Goal: Information Seeking & Learning: Find specific fact

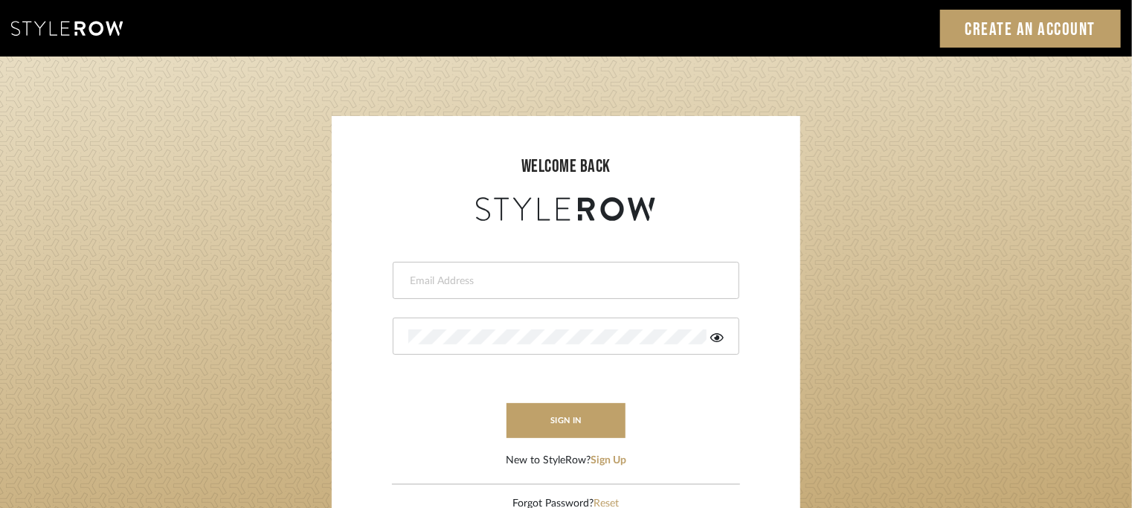
click at [548, 270] on div at bounding box center [566, 280] width 347 height 37
type input "tehseen@mancini-design.com"
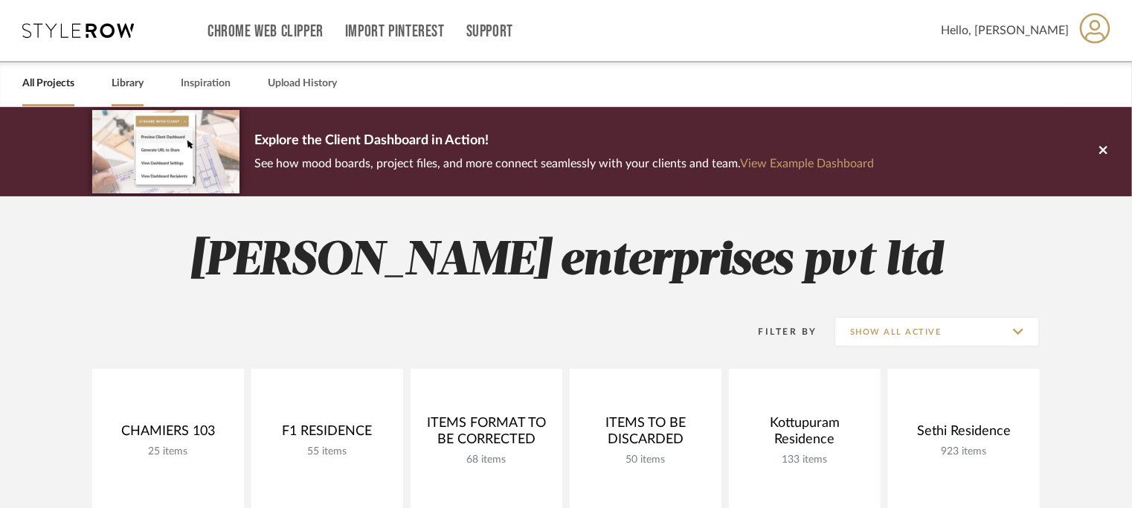
click at [126, 85] on link "Library" at bounding box center [128, 84] width 32 height 20
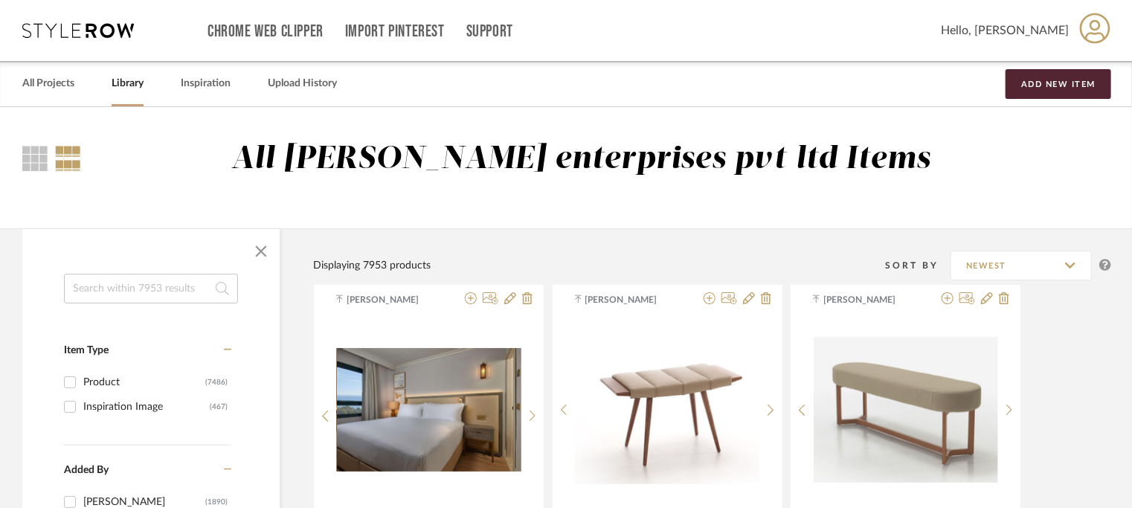
click at [106, 297] on input at bounding box center [151, 289] width 174 height 30
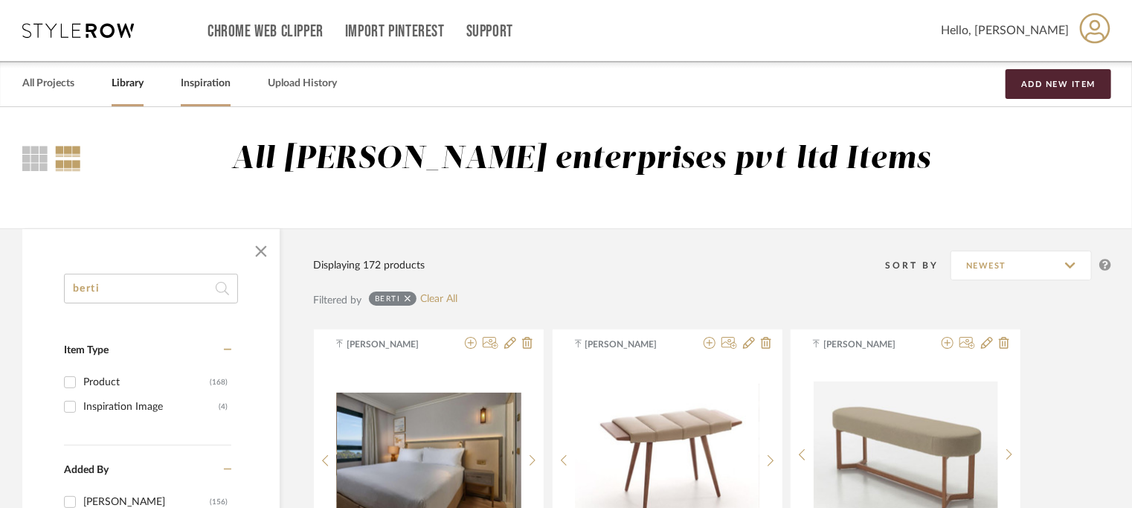
type input "berti"
click at [211, 83] on link "Inspiration" at bounding box center [206, 84] width 50 height 20
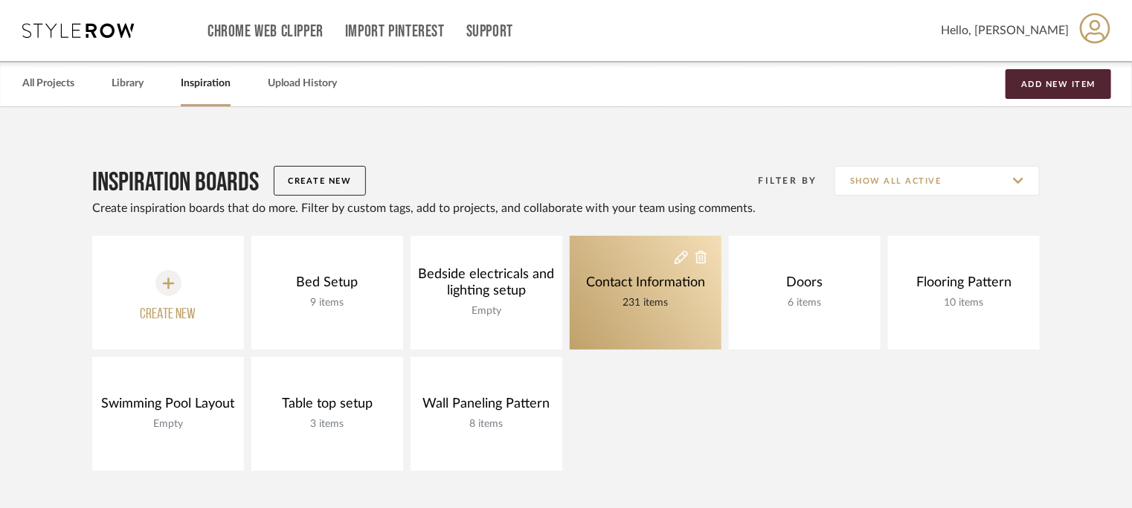
click at [621, 276] on div "Contact Information" at bounding box center [645, 282] width 126 height 16
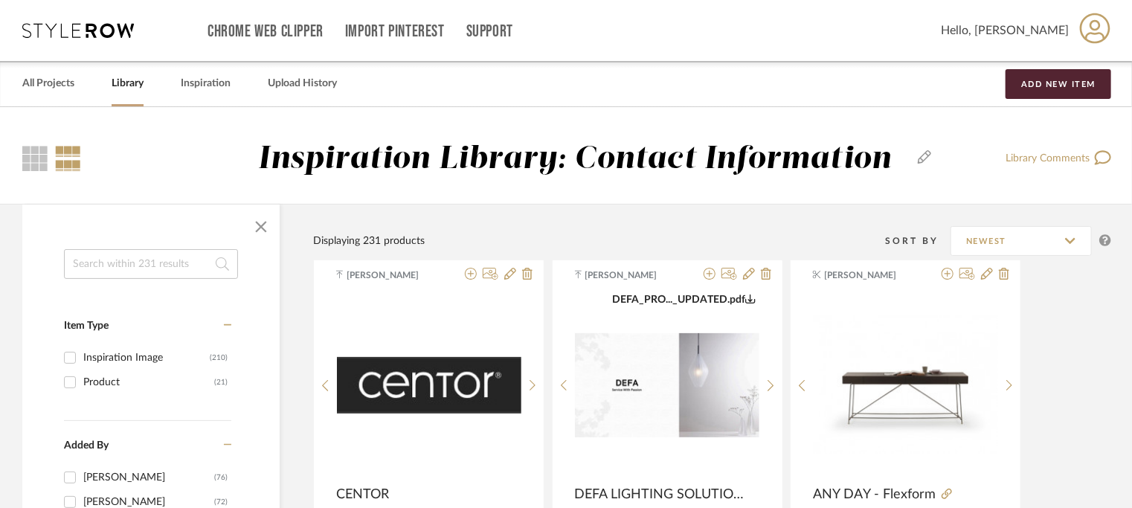
click at [146, 261] on input at bounding box center [151, 264] width 174 height 30
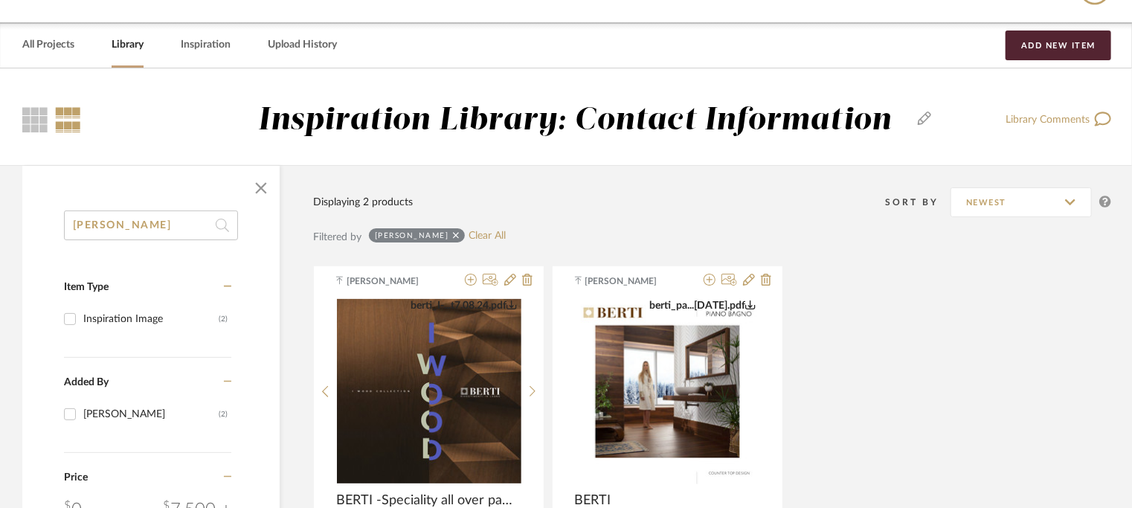
scroll to position [149, 0]
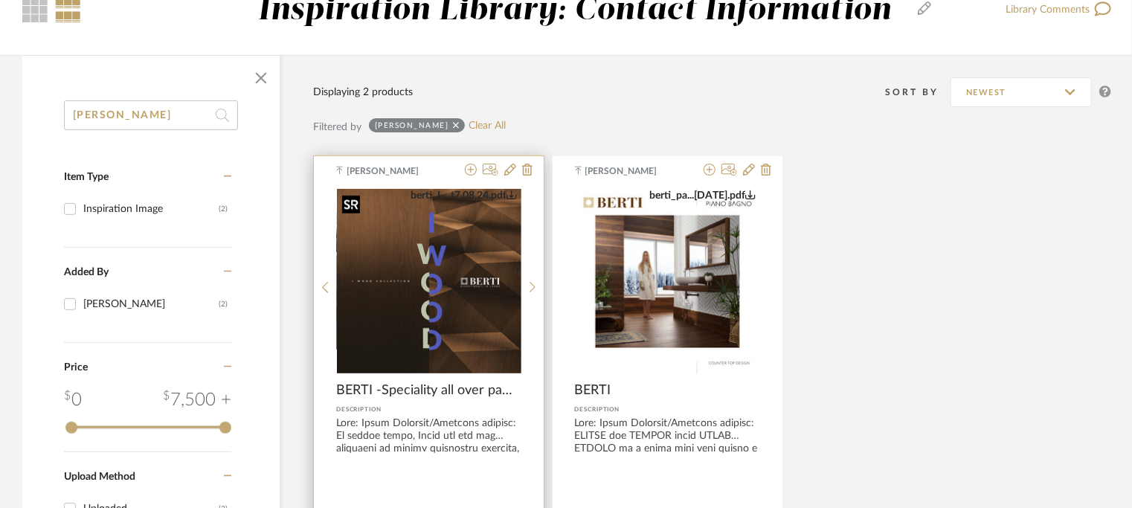
type input "bert"
click at [454, 288] on img "0" at bounding box center [429, 281] width 184 height 184
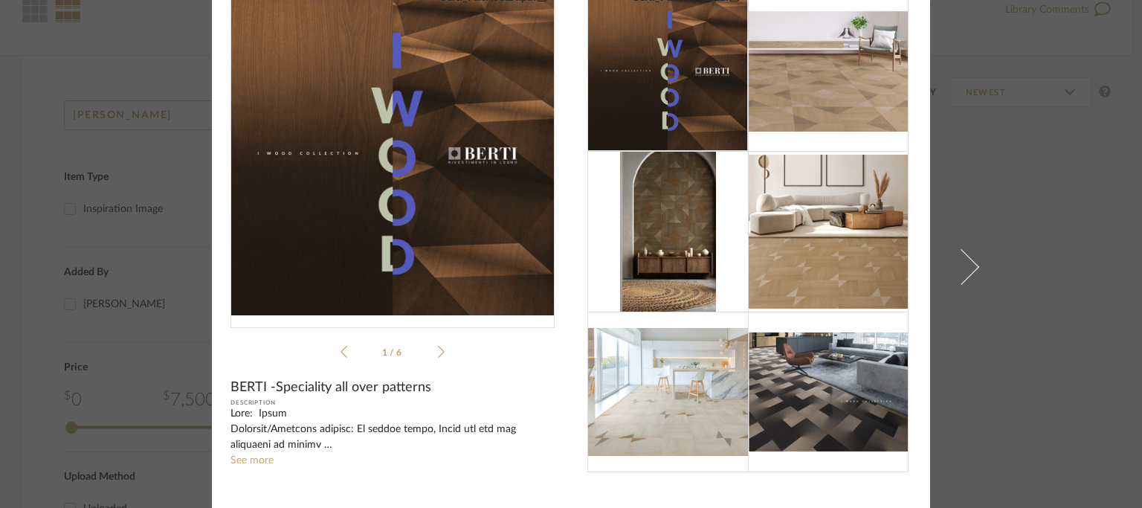
scroll to position [132, 0]
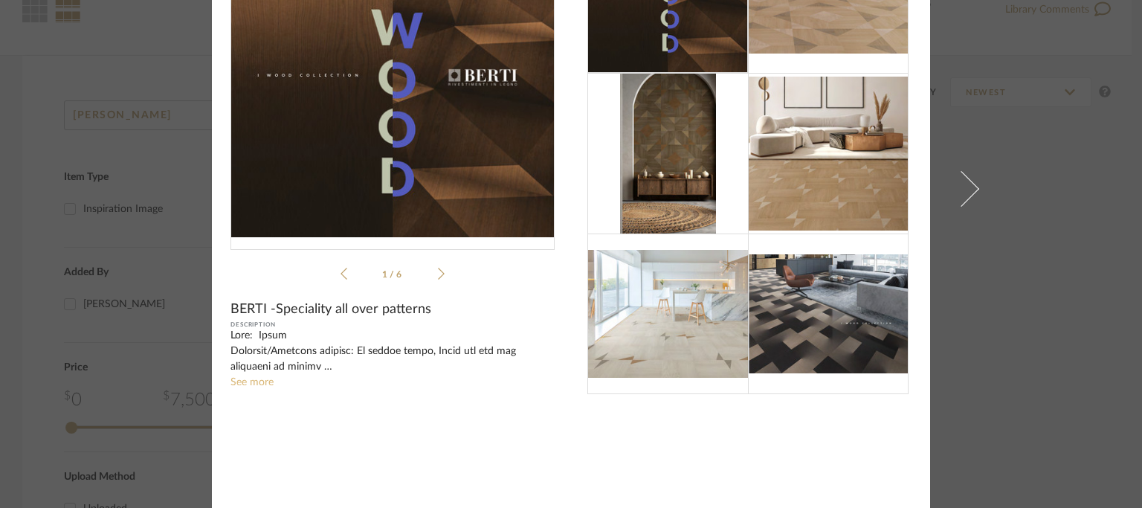
click at [245, 380] on link "See more" at bounding box center [252, 382] width 43 height 10
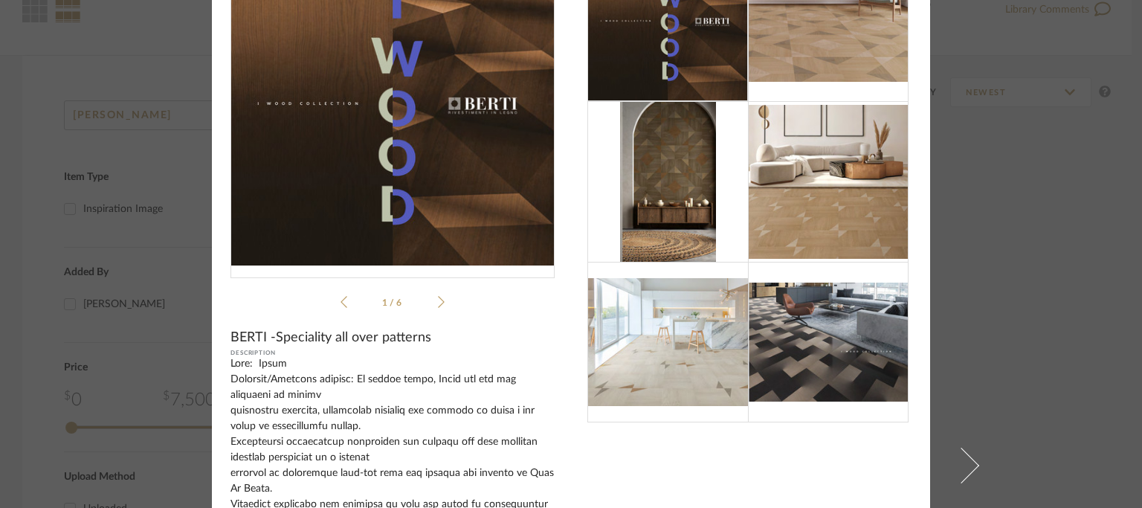
scroll to position [33, 0]
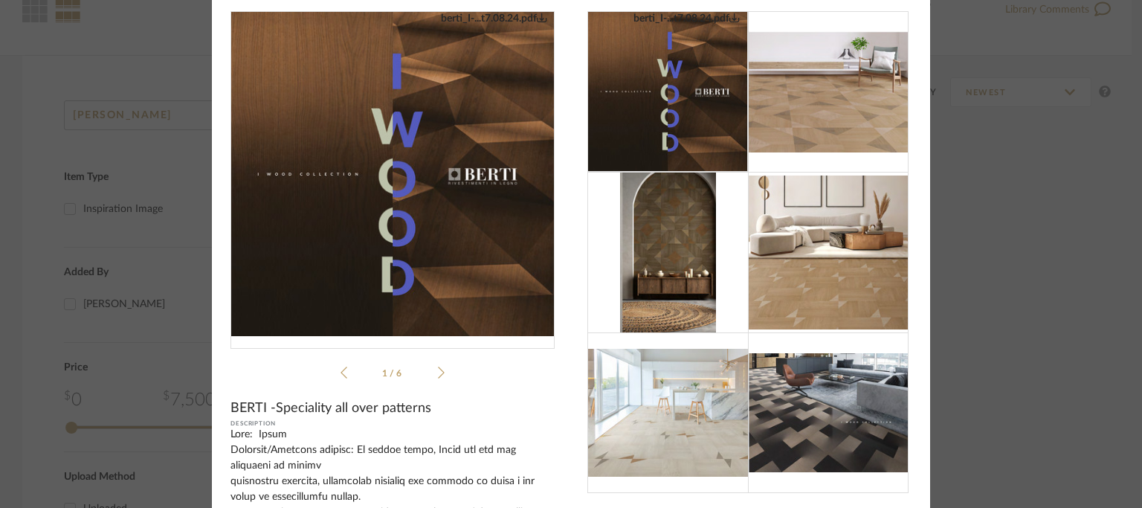
click at [440, 207] on img "0" at bounding box center [393, 174] width 324 height 324
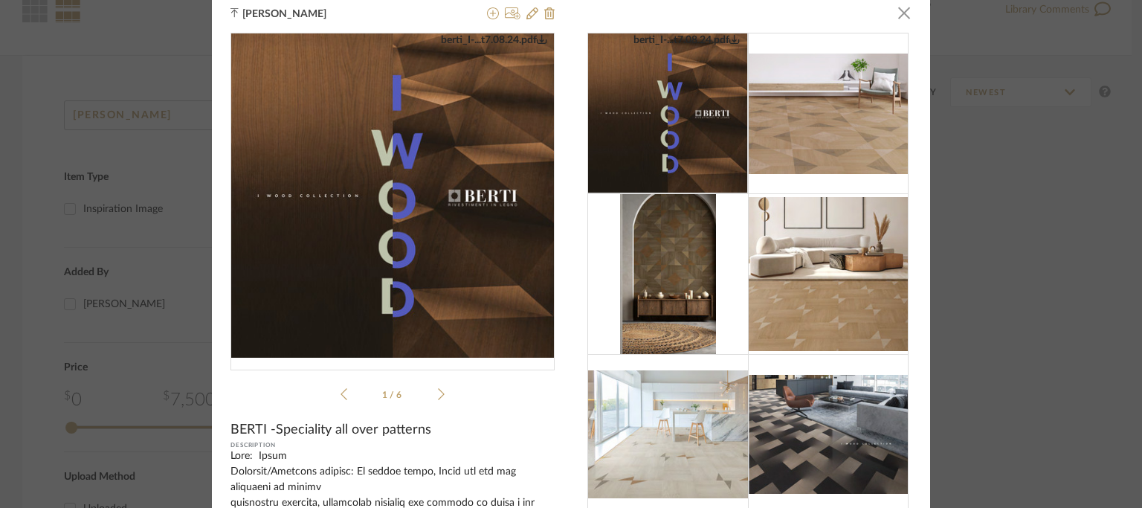
scroll to position [0, 0]
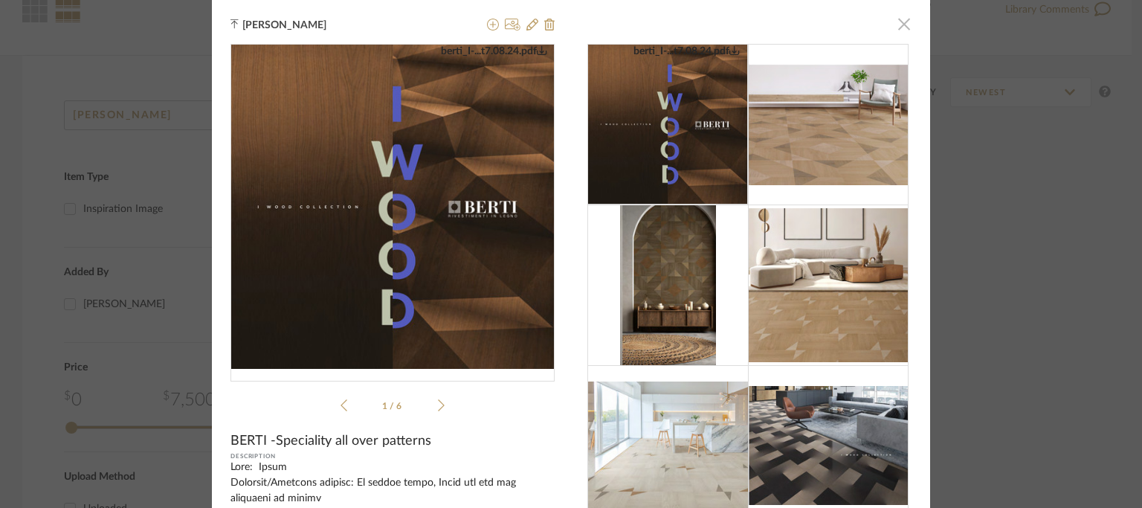
click at [890, 24] on span "button" at bounding box center [904, 24] width 30 height 30
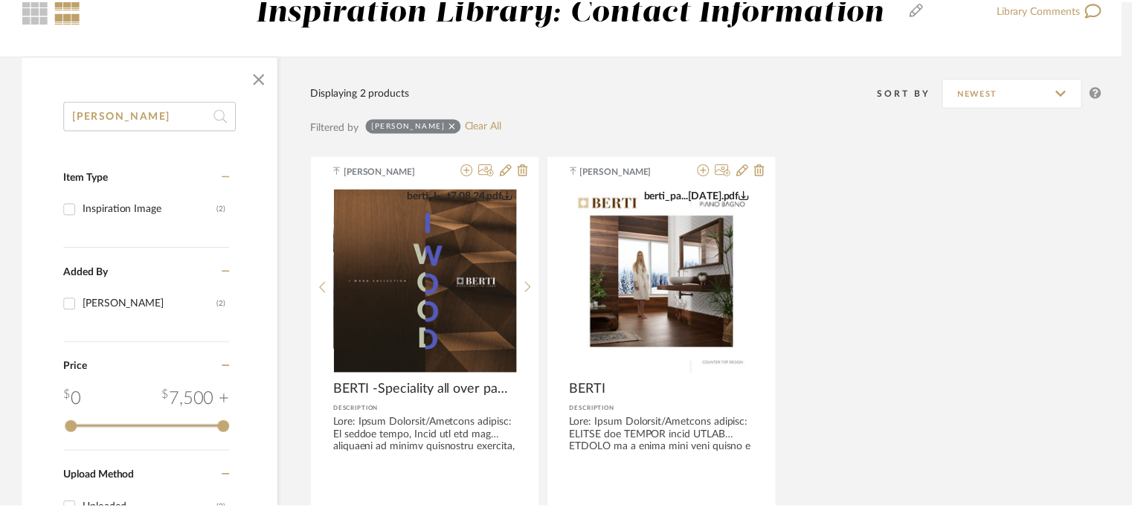
scroll to position [149, 0]
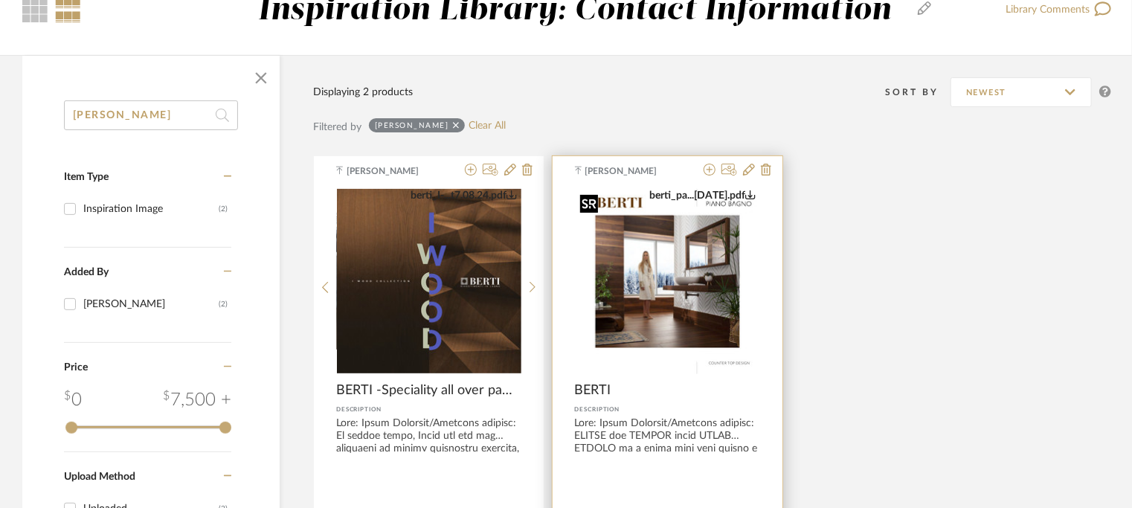
click at [657, 314] on img "0" at bounding box center [667, 281] width 185 height 185
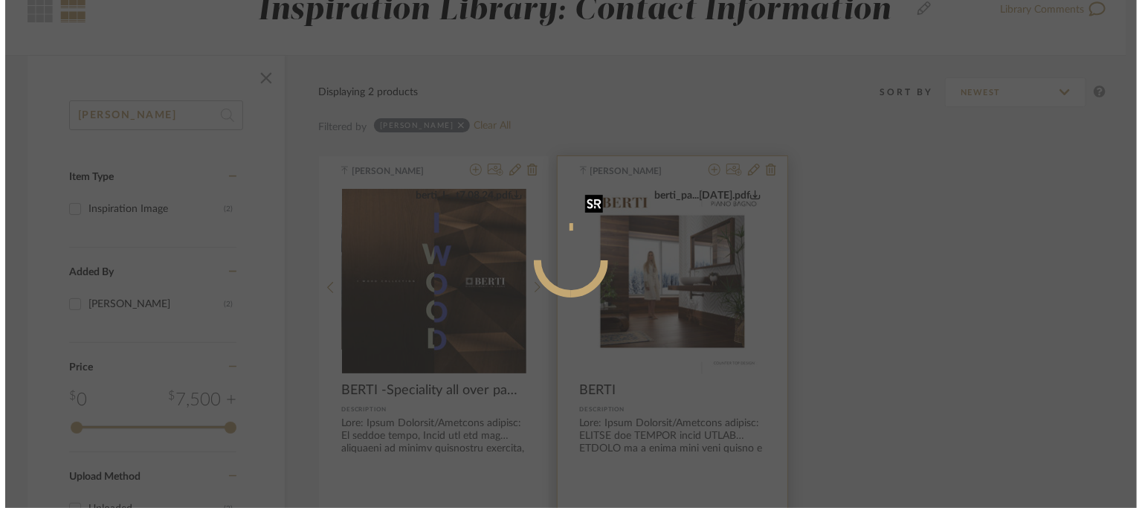
scroll to position [0, 0]
